Goal: Find specific page/section: Find specific page/section

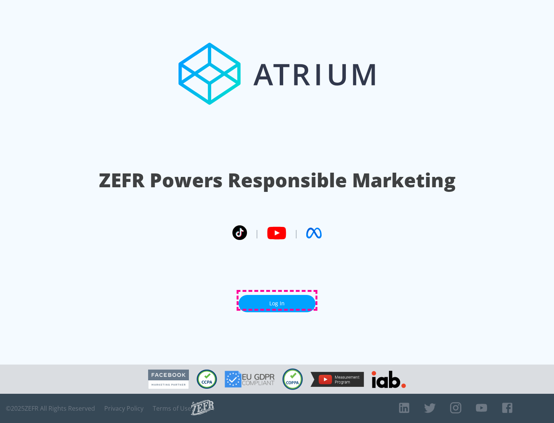
click at [277, 300] on link "Log In" at bounding box center [276, 303] width 77 height 17
